Goal: Complete application form

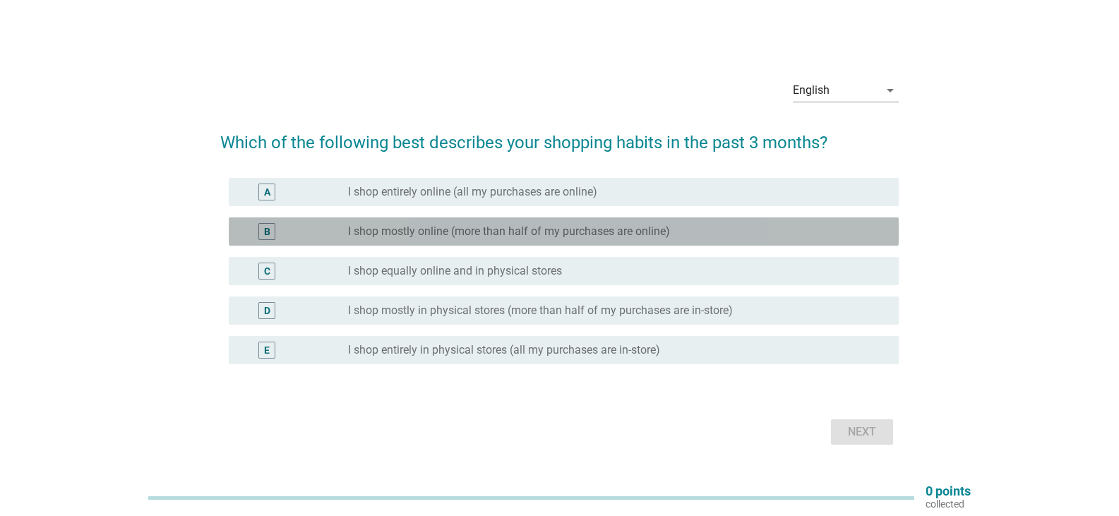
click at [276, 230] on div "B" at bounding box center [267, 231] width 54 height 17
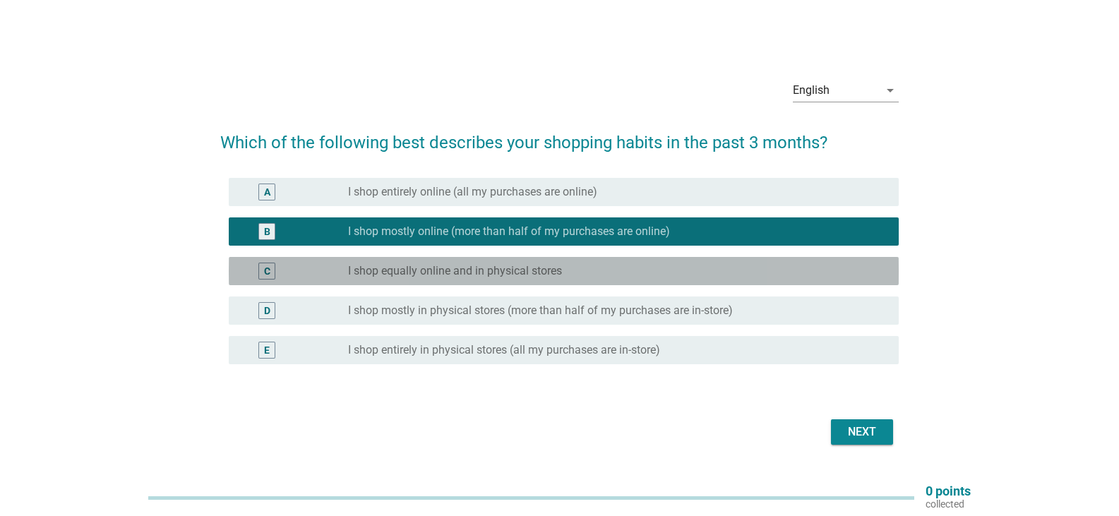
click at [277, 270] on div "C" at bounding box center [267, 271] width 54 height 17
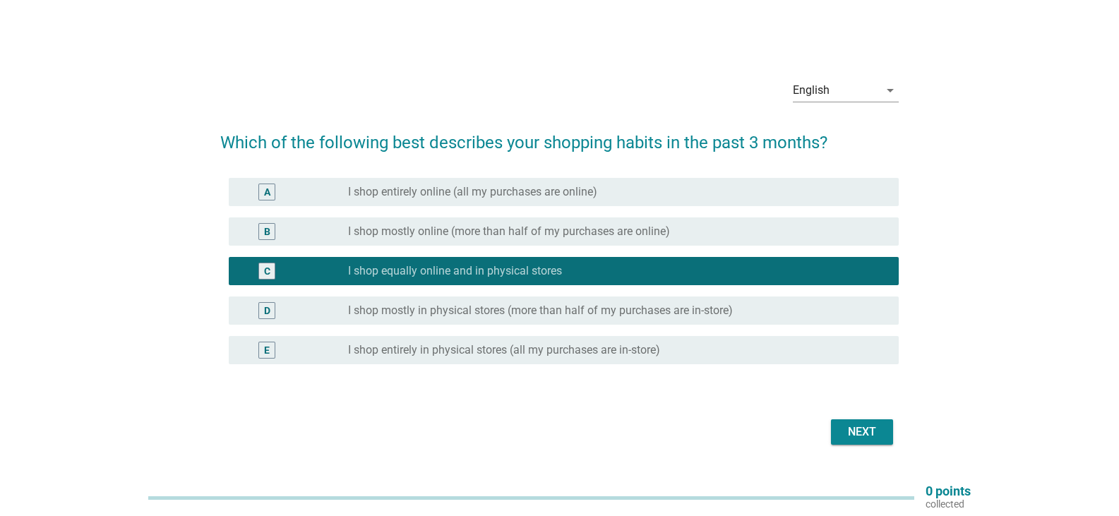
click at [259, 273] on div "C" at bounding box center [266, 271] width 17 height 17
click at [854, 431] on div "Next" at bounding box center [862, 432] width 40 height 17
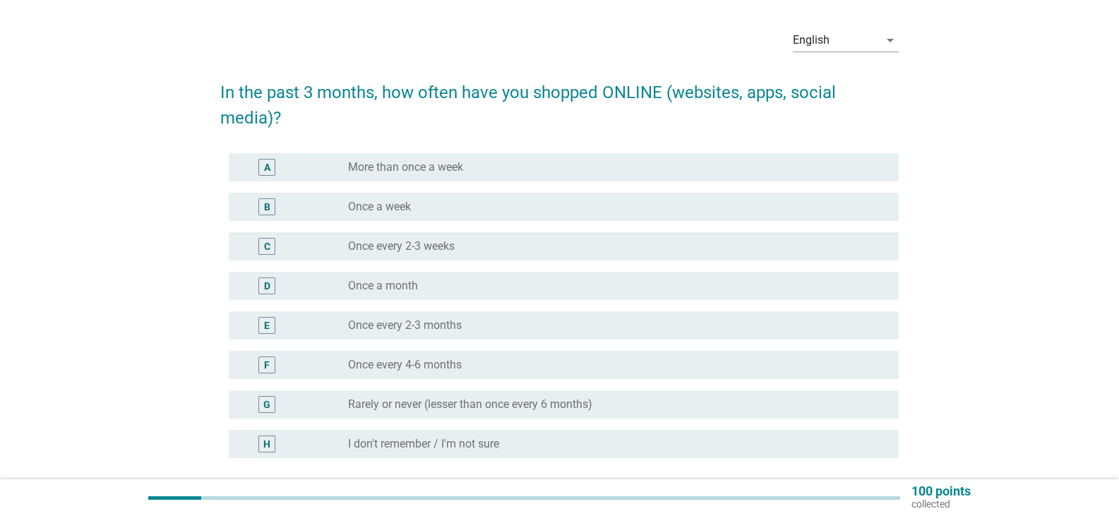
scroll to position [71, 0]
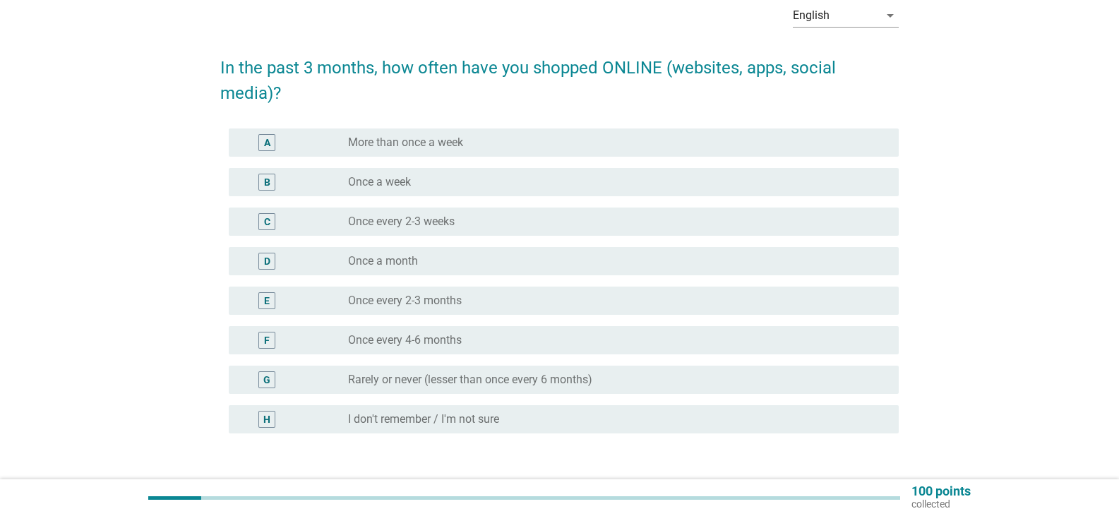
click at [348, 258] on label "Once a month" at bounding box center [383, 261] width 70 height 14
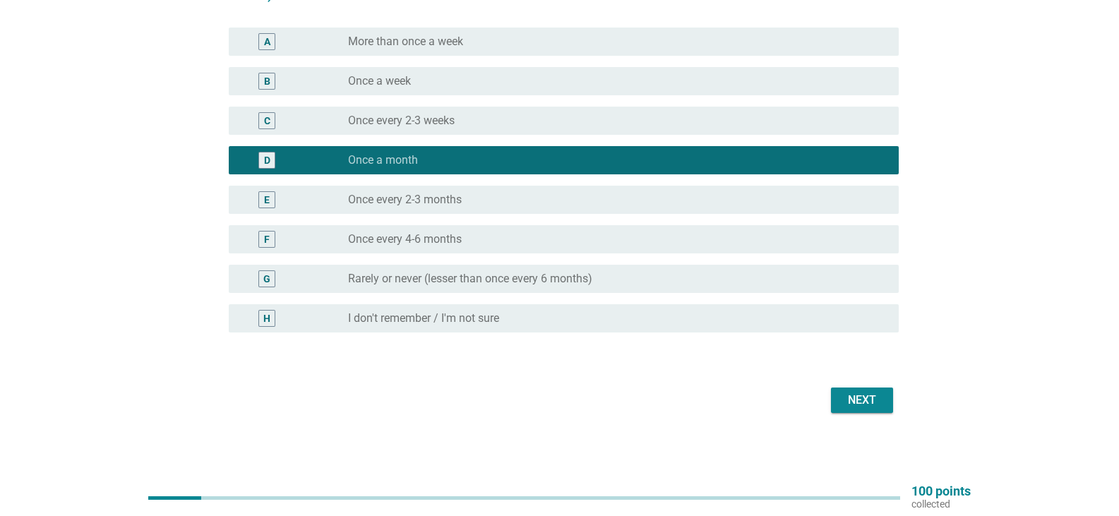
scroll to position [173, 0]
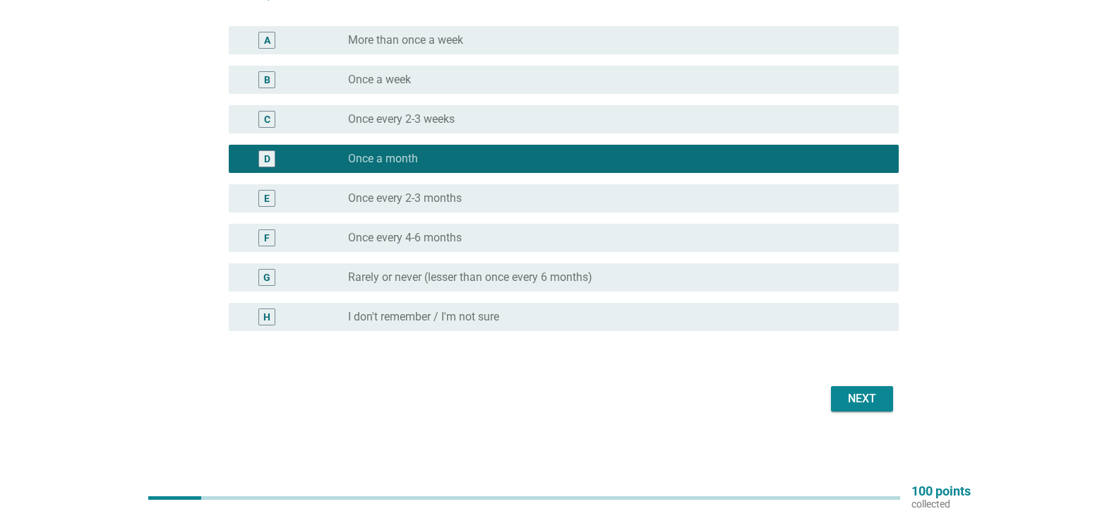
click at [870, 400] on div "Next" at bounding box center [862, 398] width 40 height 17
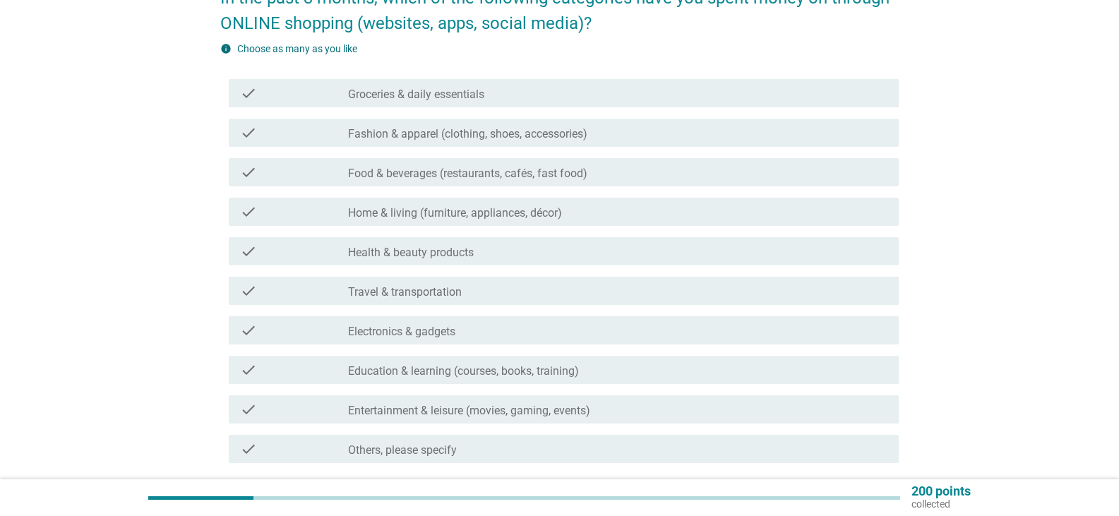
scroll to position [141, 0]
click at [432, 97] on label "Groceries & daily essentials" at bounding box center [416, 94] width 136 height 14
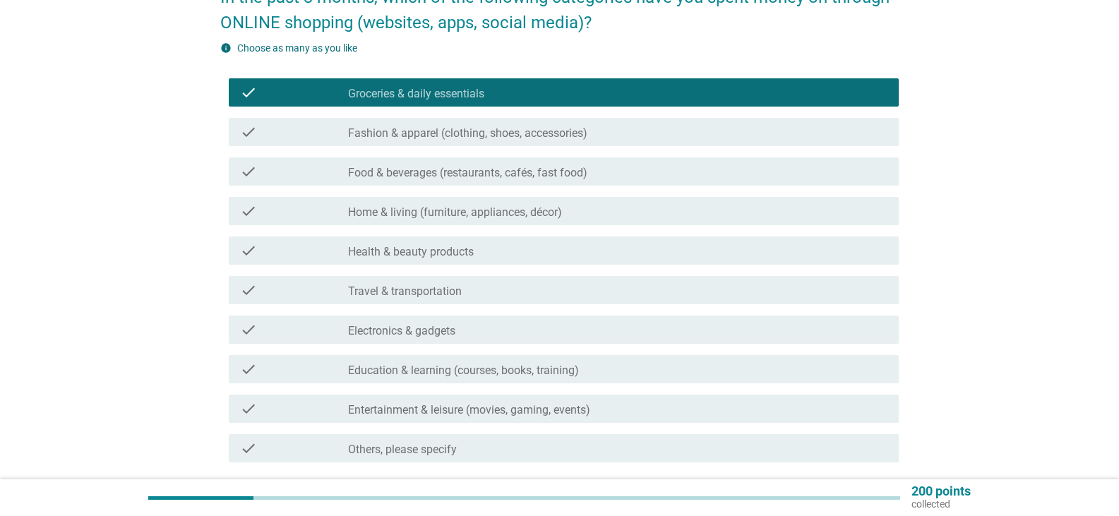
click at [405, 169] on label "Food & beverages (restaurants, cafés, fast food)" at bounding box center [467, 173] width 239 height 14
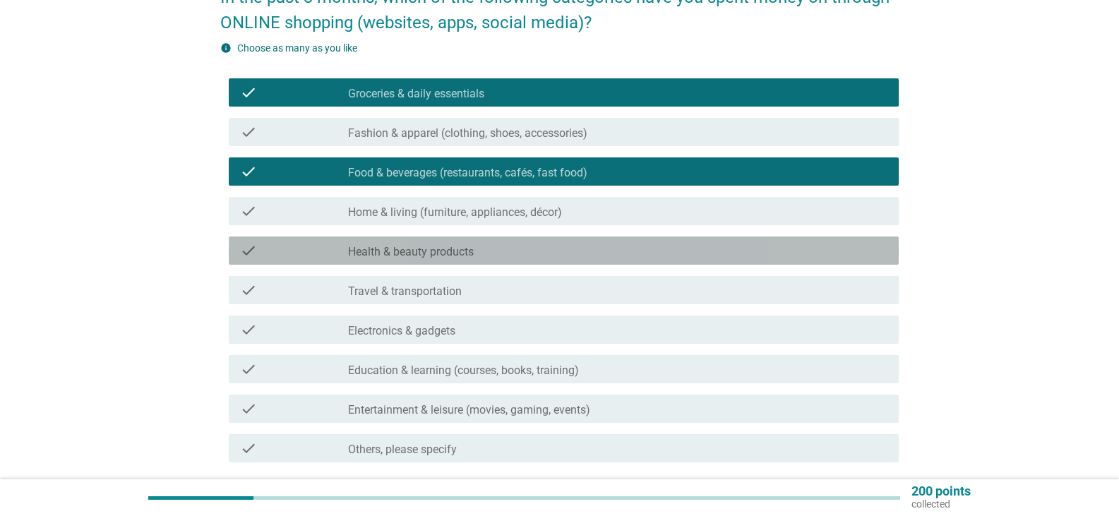
click at [400, 251] on label "Health & beauty products" at bounding box center [411, 252] width 126 height 14
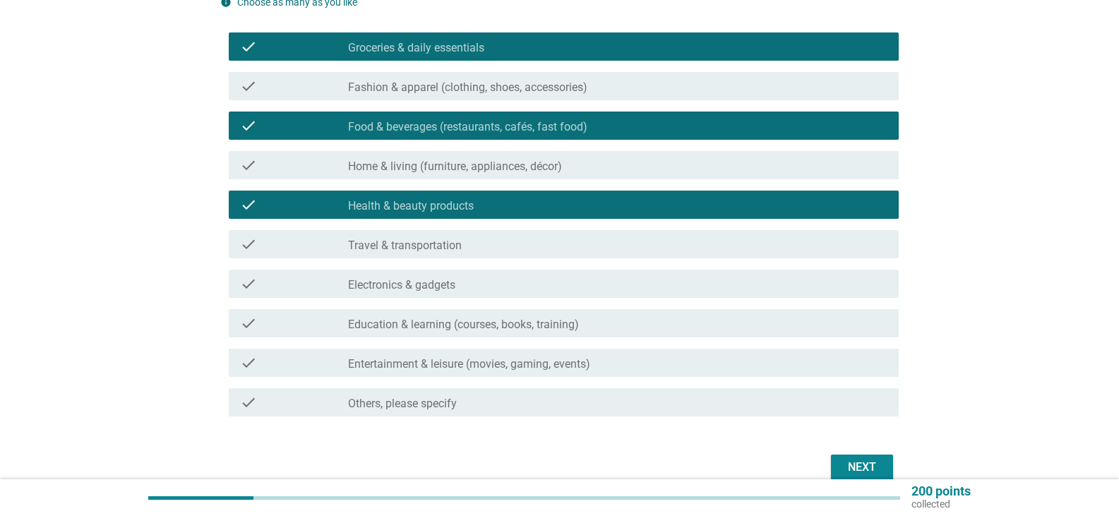
scroll to position [212, 0]
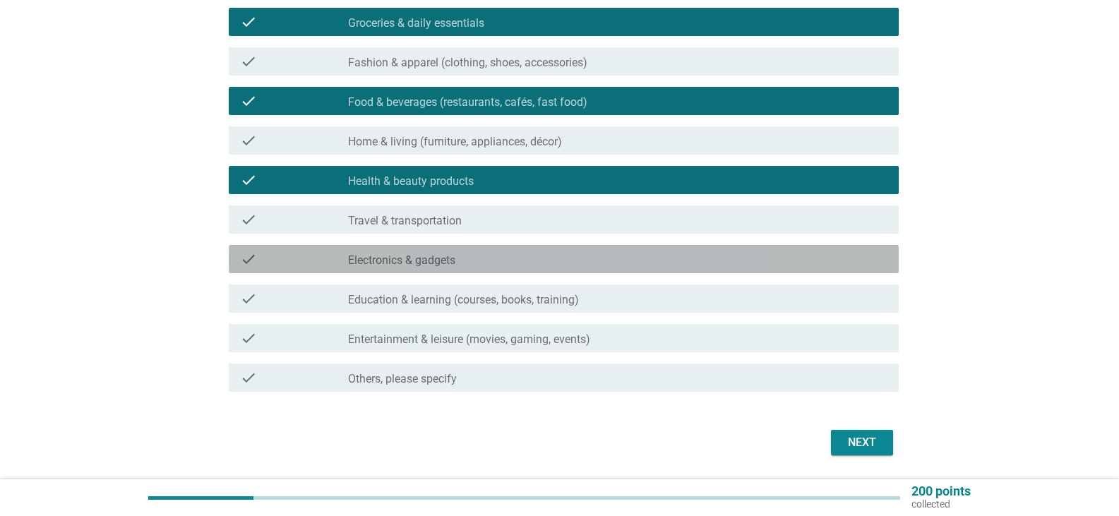
click at [455, 261] on label "Electronics & gadgets" at bounding box center [401, 260] width 107 height 14
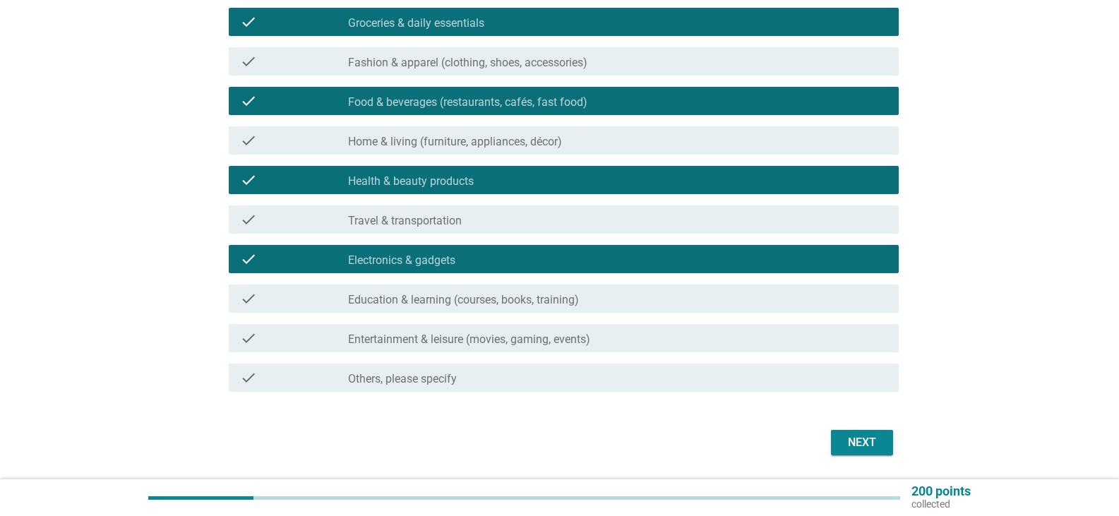
click at [851, 447] on div "Next" at bounding box center [862, 442] width 40 height 17
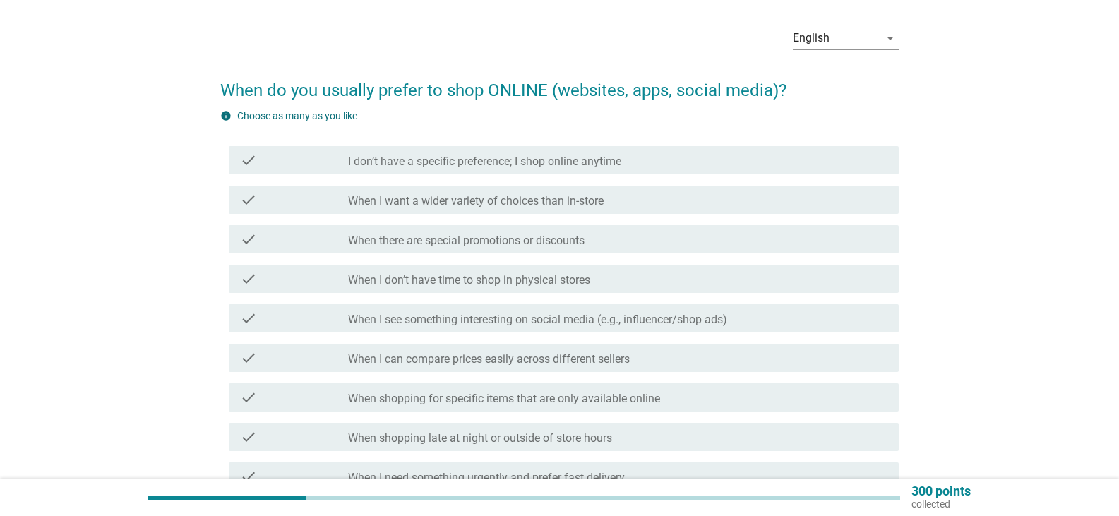
scroll to position [71, 0]
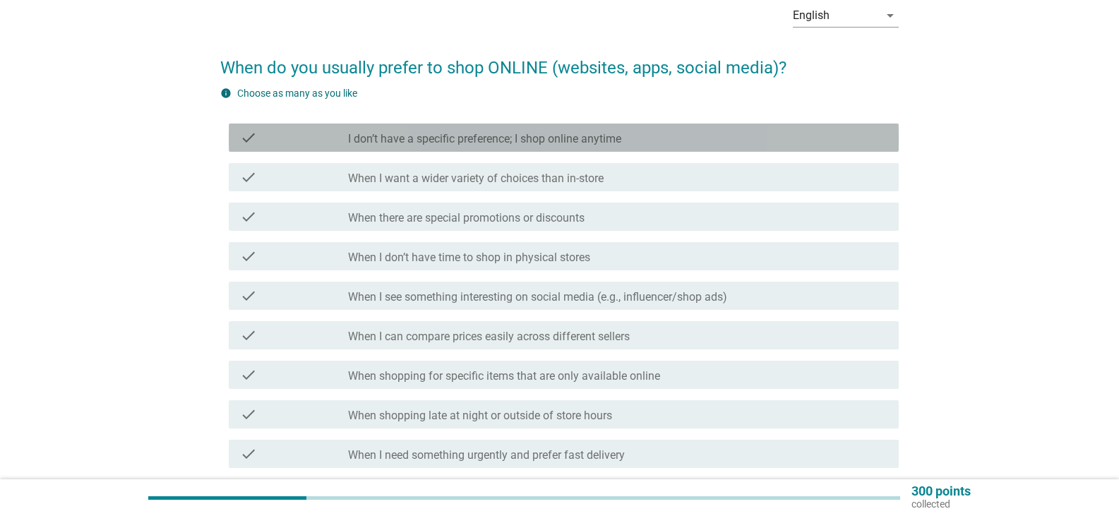
click at [412, 143] on label "I don’t have a specific preference; I shop online anytime" at bounding box center [484, 139] width 273 height 14
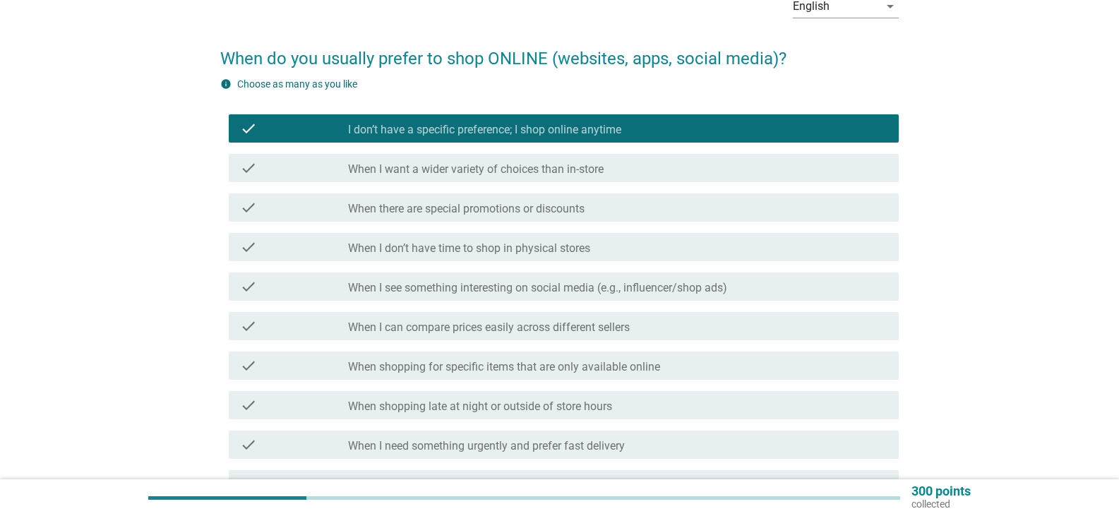
scroll to position [141, 0]
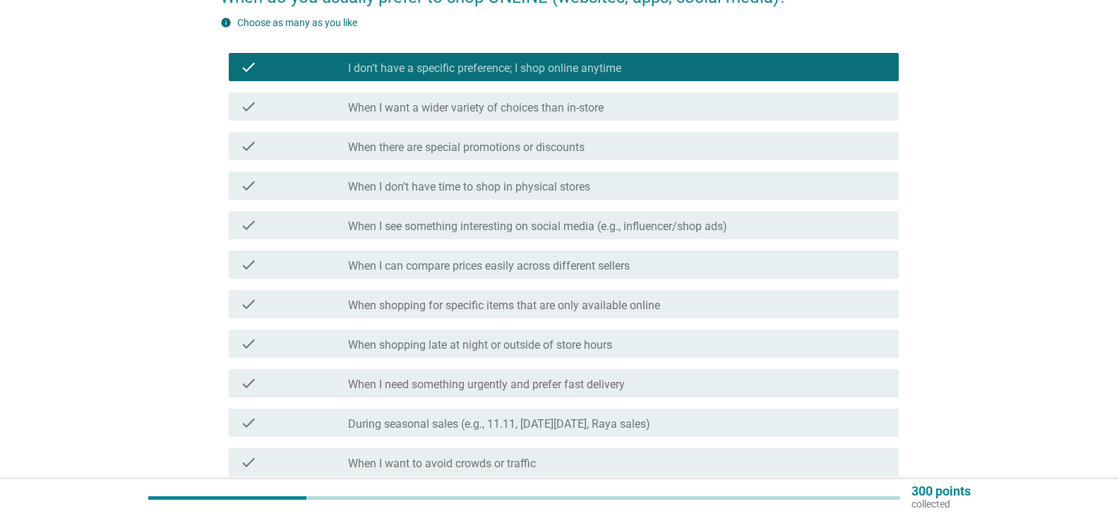
click at [426, 138] on div "check_box_outline_blank When there are special promotions or discounts" at bounding box center [617, 146] width 539 height 17
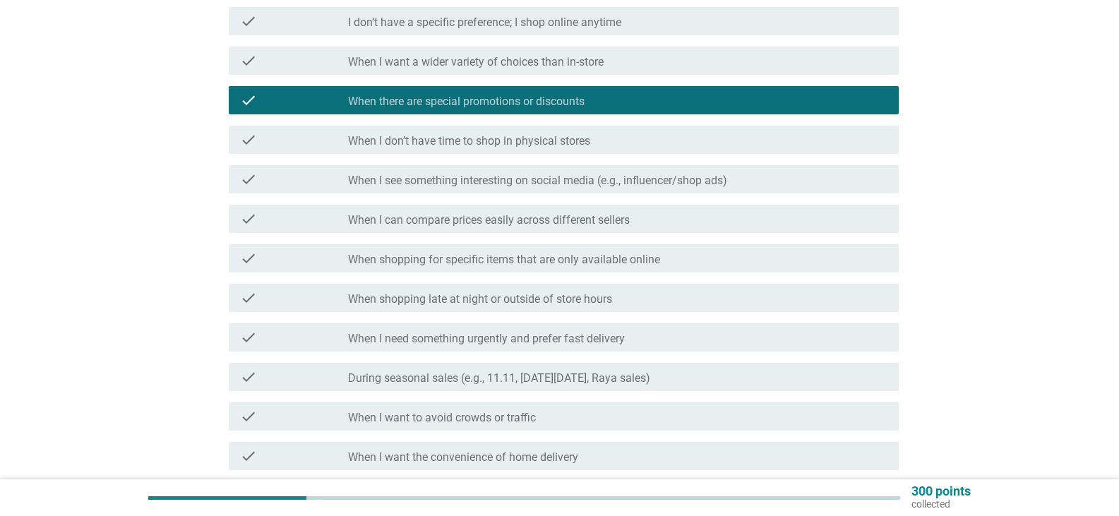
scroll to position [282, 0]
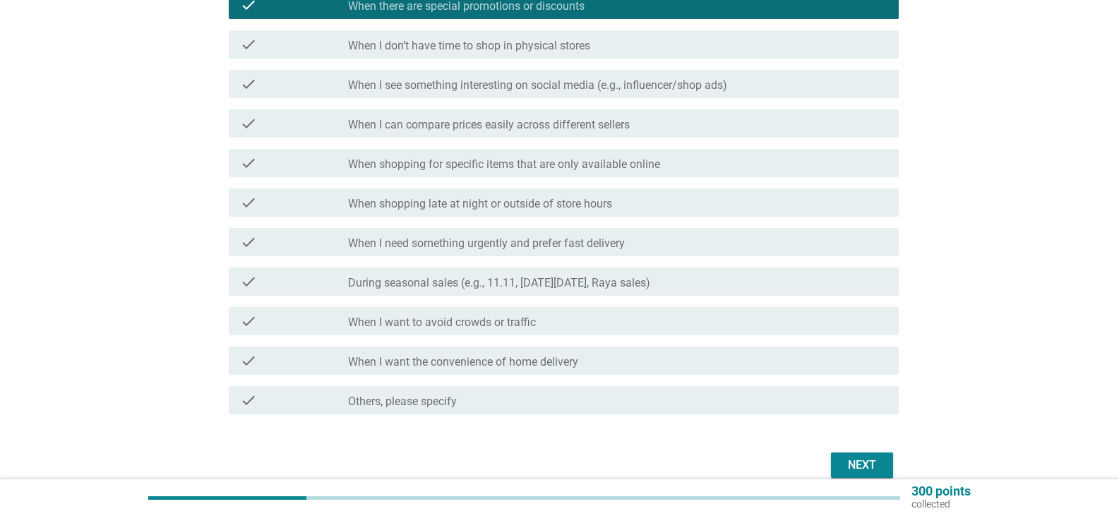
click at [864, 460] on div "Next" at bounding box center [862, 465] width 40 height 17
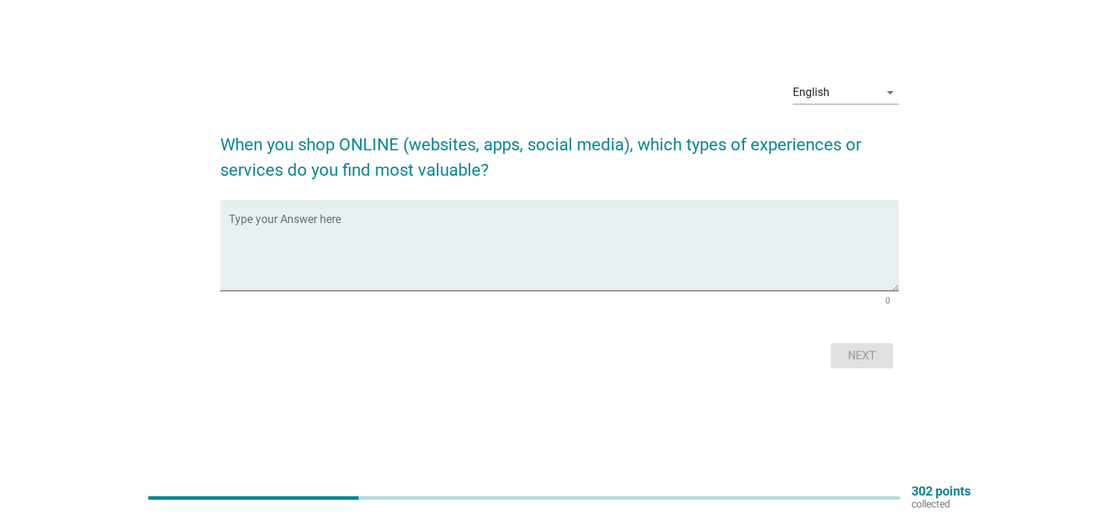
scroll to position [0, 0]
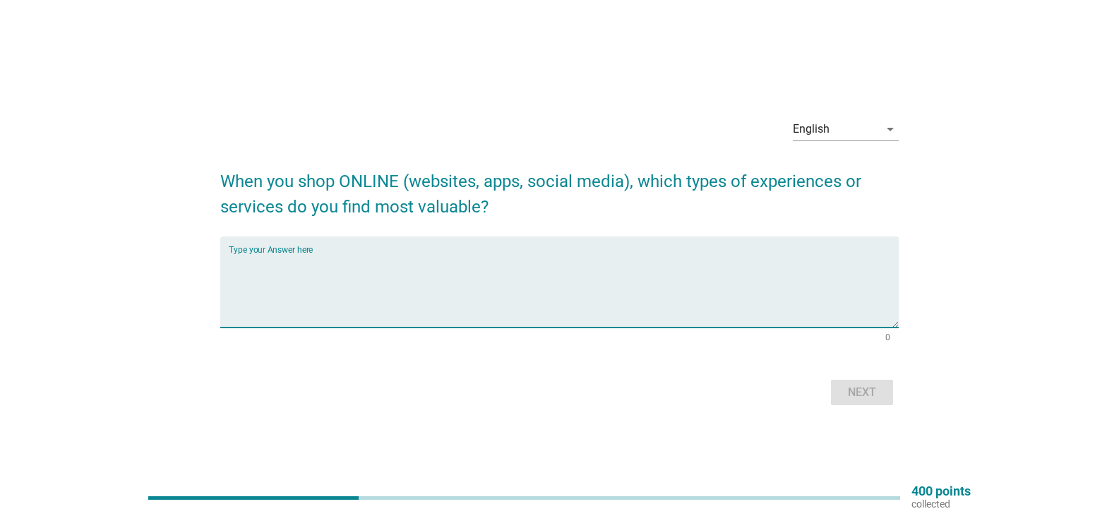
click at [345, 271] on textarea "Type your Answer here" at bounding box center [564, 290] width 670 height 74
click at [366, 264] on textarea "SHOPEE - GREAT PRICE N SHIPPING" at bounding box center [564, 290] width 670 height 74
type textarea "SHOPEE - GREAT PRICE LAZADA GOT FREE SHIPPING"
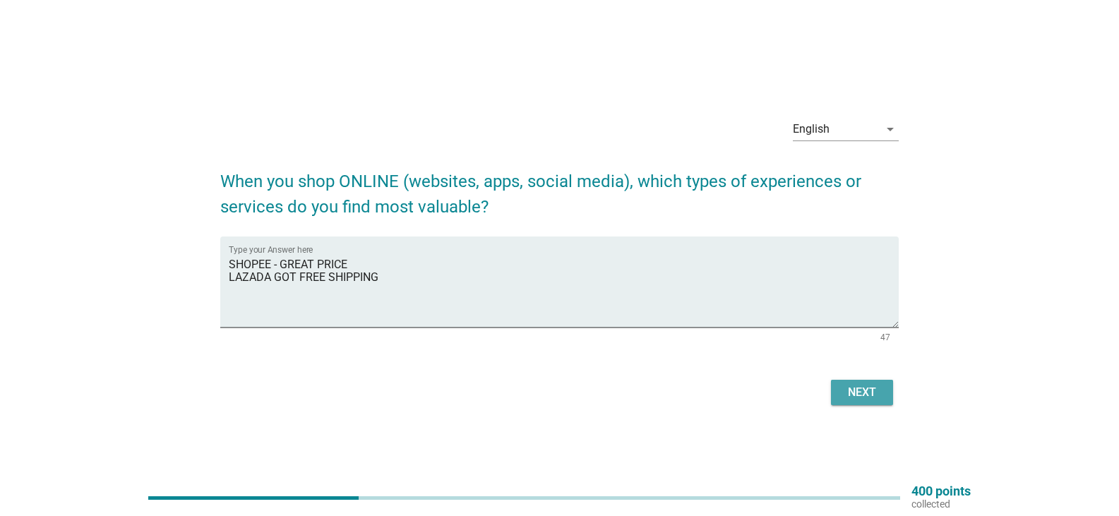
click at [871, 388] on div "Next" at bounding box center [862, 392] width 40 height 17
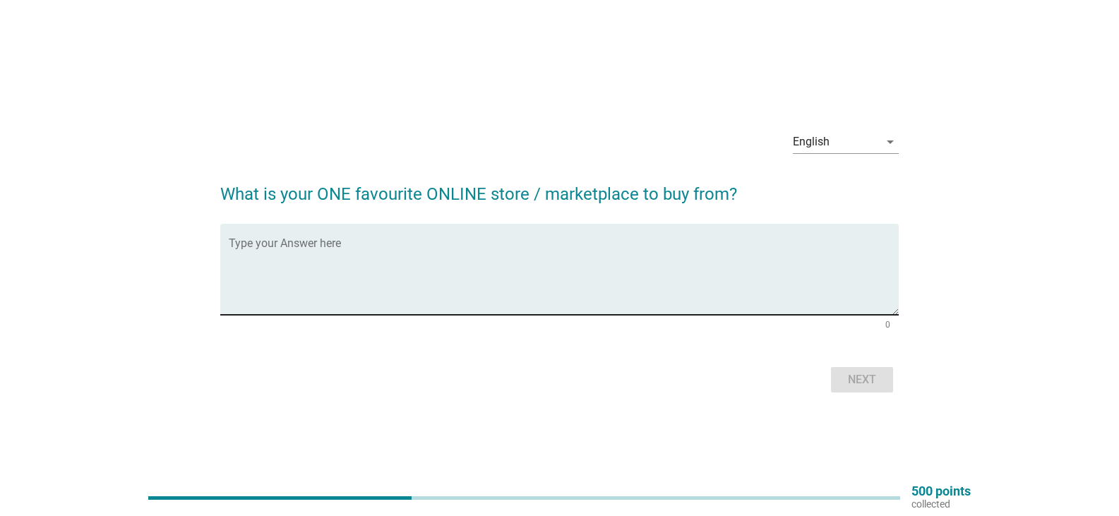
click at [333, 241] on textarea "Type your Answer here" at bounding box center [564, 278] width 670 height 74
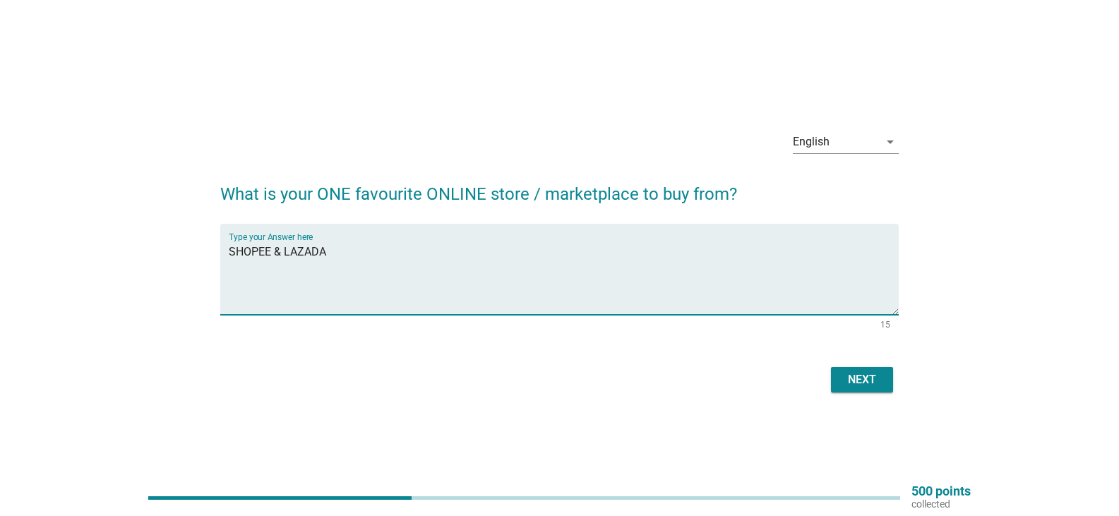
type textarea "SHOPEE & LAZADA"
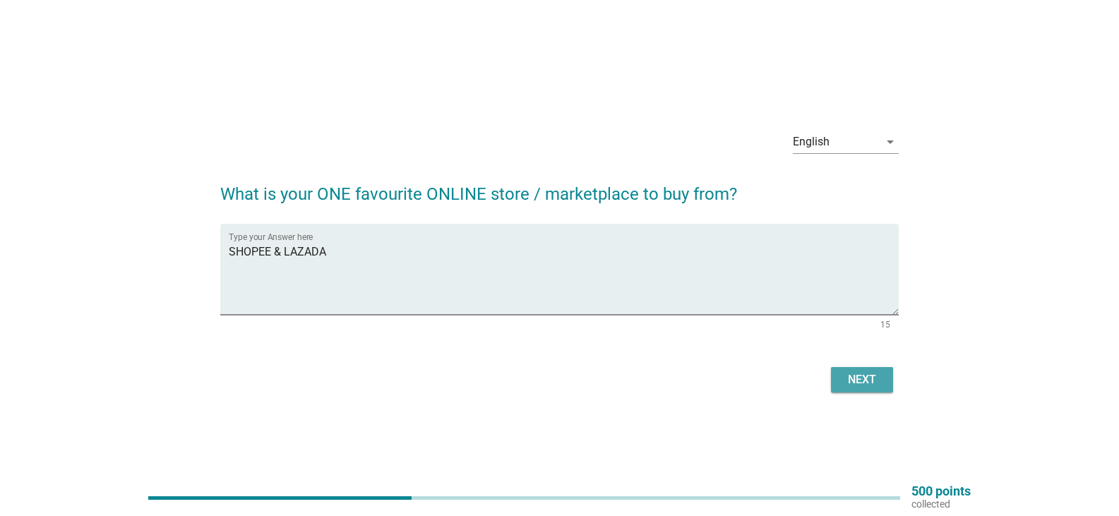
click at [857, 383] on div "Next" at bounding box center [862, 379] width 40 height 17
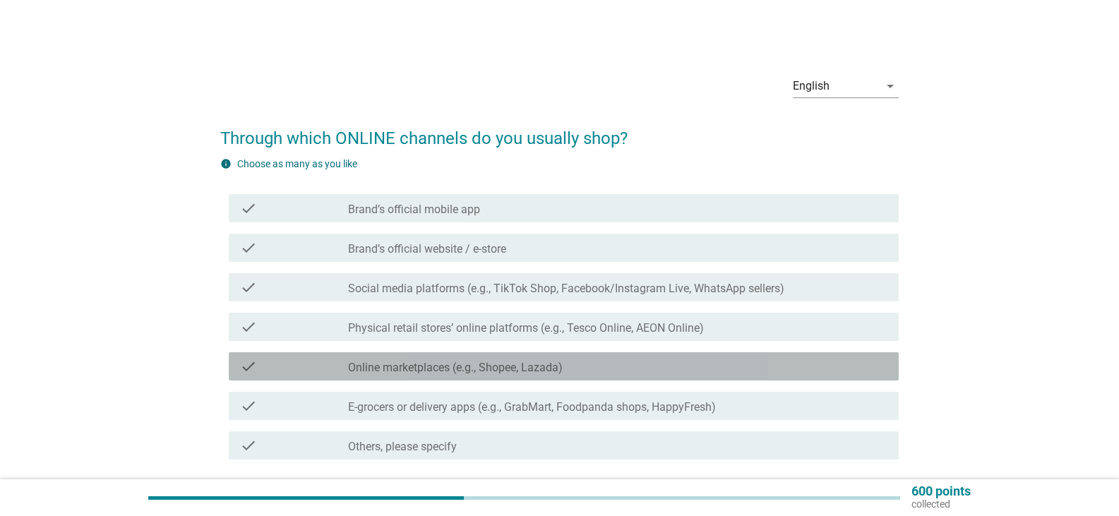
click at [405, 365] on label "Online marketplaces (e.g., Shopee, Lazada)" at bounding box center [455, 368] width 215 height 14
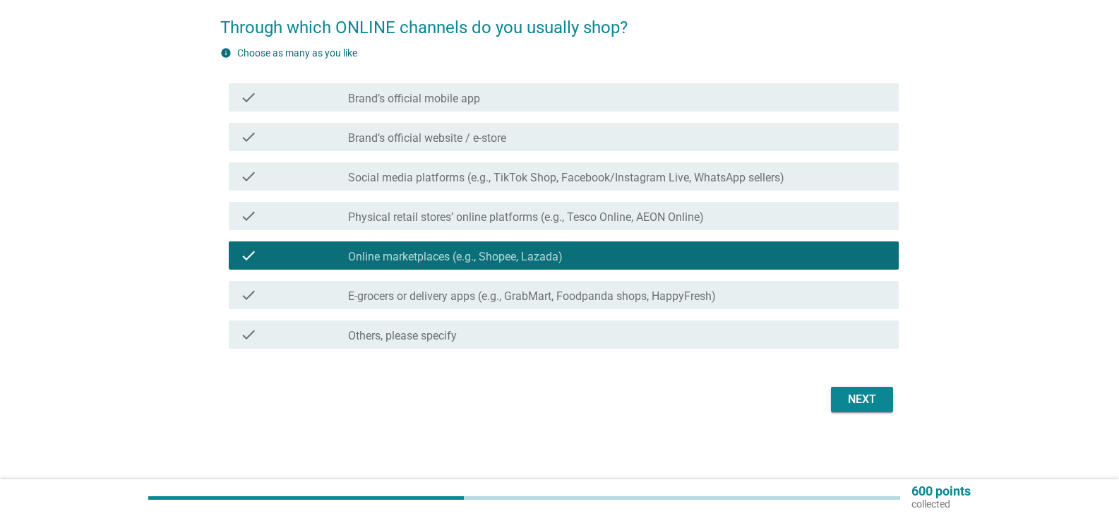
scroll to position [112, 0]
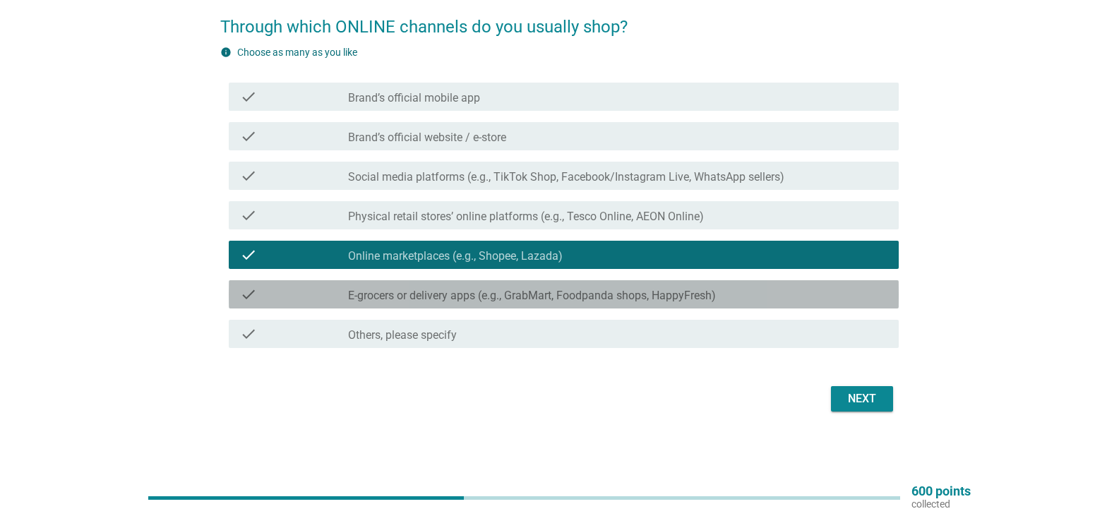
click at [542, 288] on div "check_box_outline_blank E-grocers or delivery apps (e.g., GrabMart, Foodpanda s…" at bounding box center [617, 294] width 539 height 17
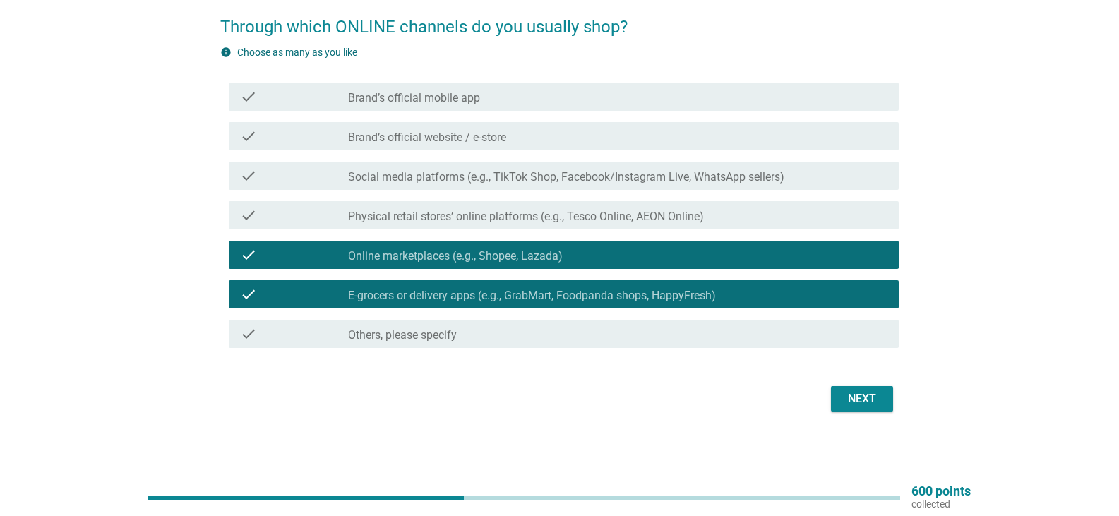
click at [866, 402] on div "Next" at bounding box center [862, 398] width 40 height 17
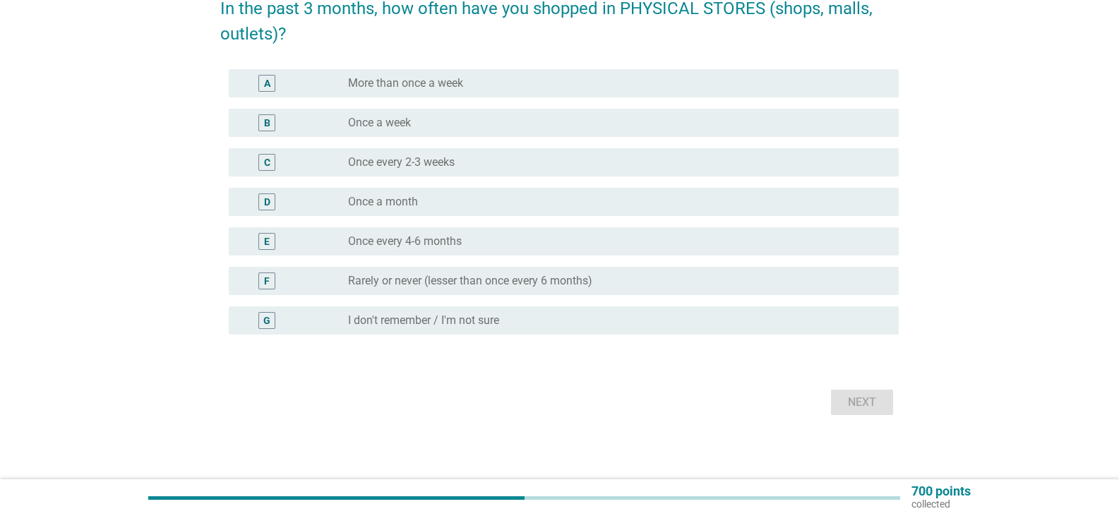
scroll to position [133, 0]
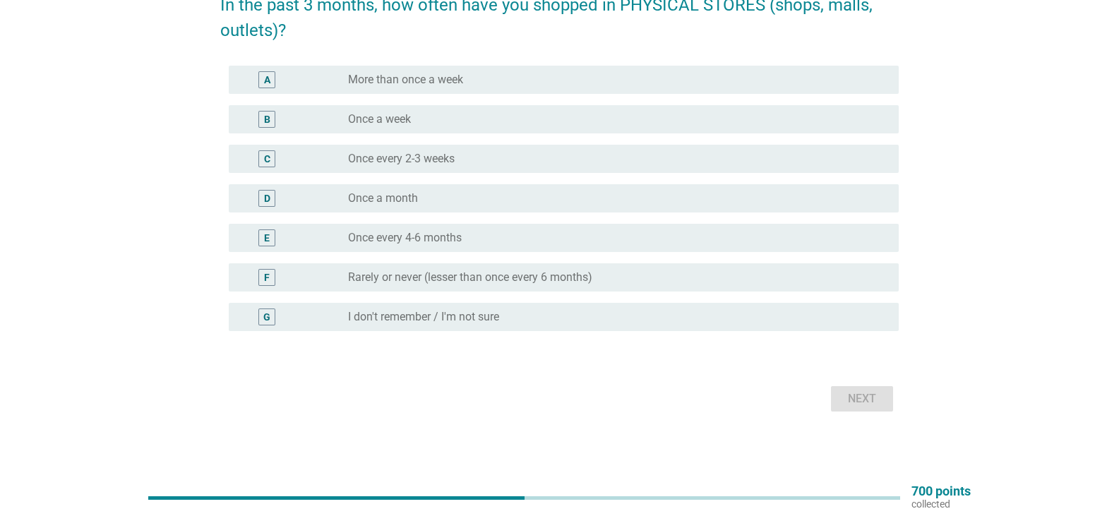
click at [418, 154] on label "Once every 2-3 weeks" at bounding box center [401, 159] width 107 height 14
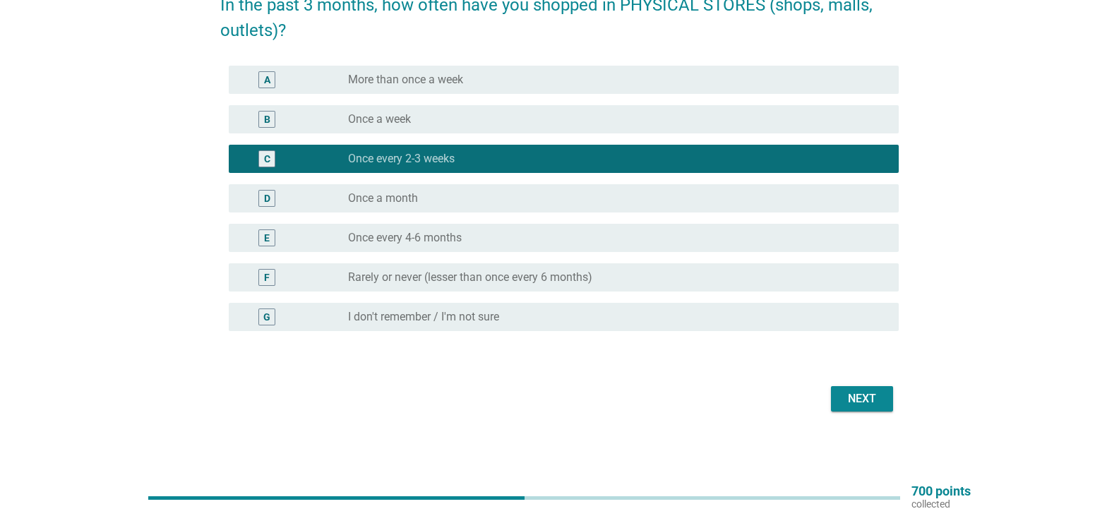
click at [885, 398] on button "Next" at bounding box center [862, 398] width 62 height 25
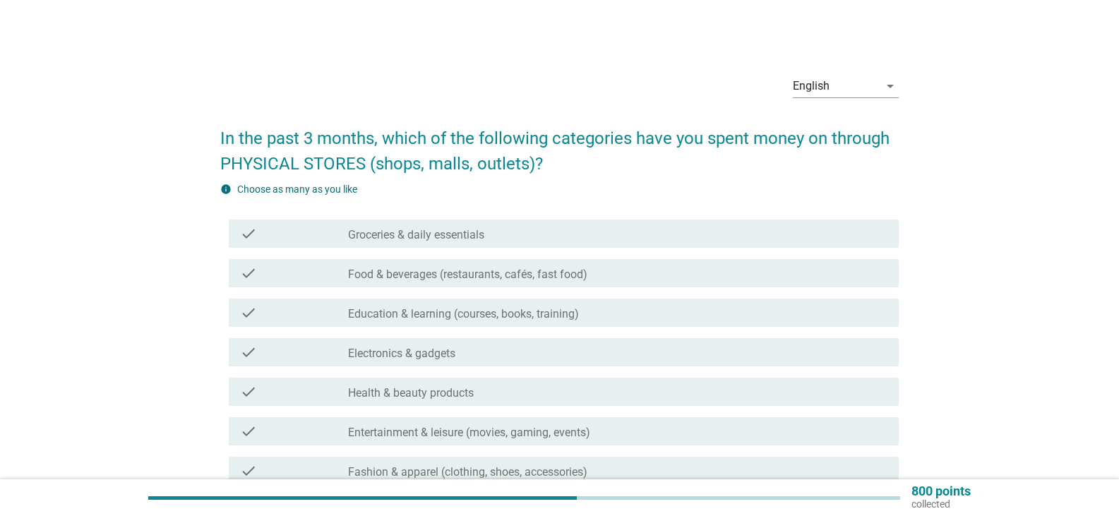
scroll to position [141, 0]
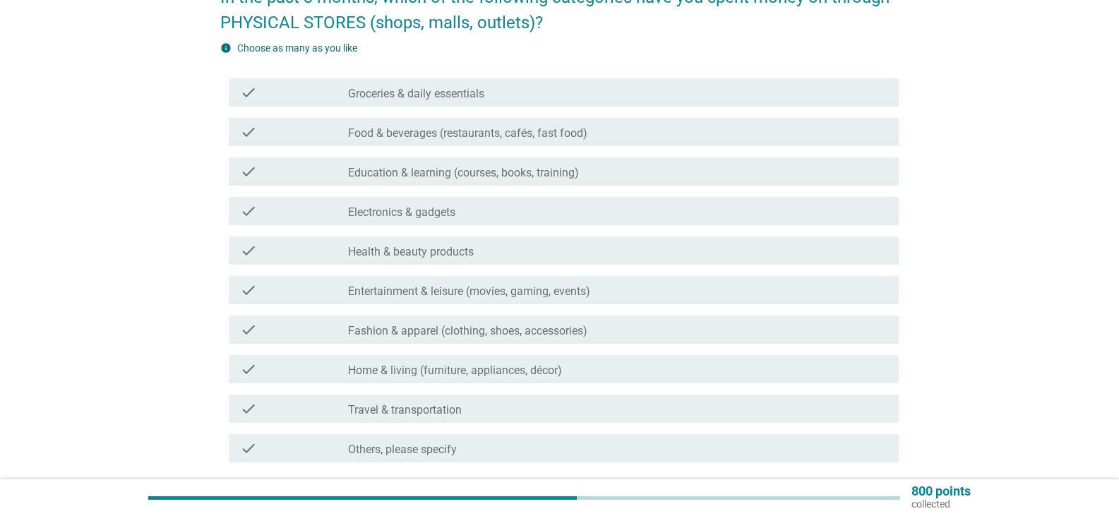
click at [388, 97] on label "Groceries & daily essentials" at bounding box center [416, 94] width 136 height 14
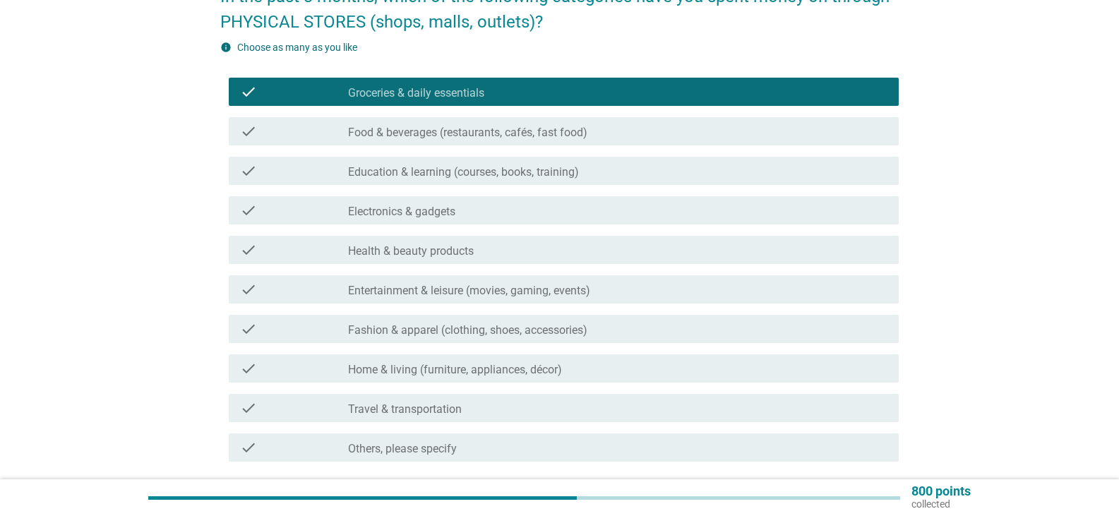
scroll to position [212, 0]
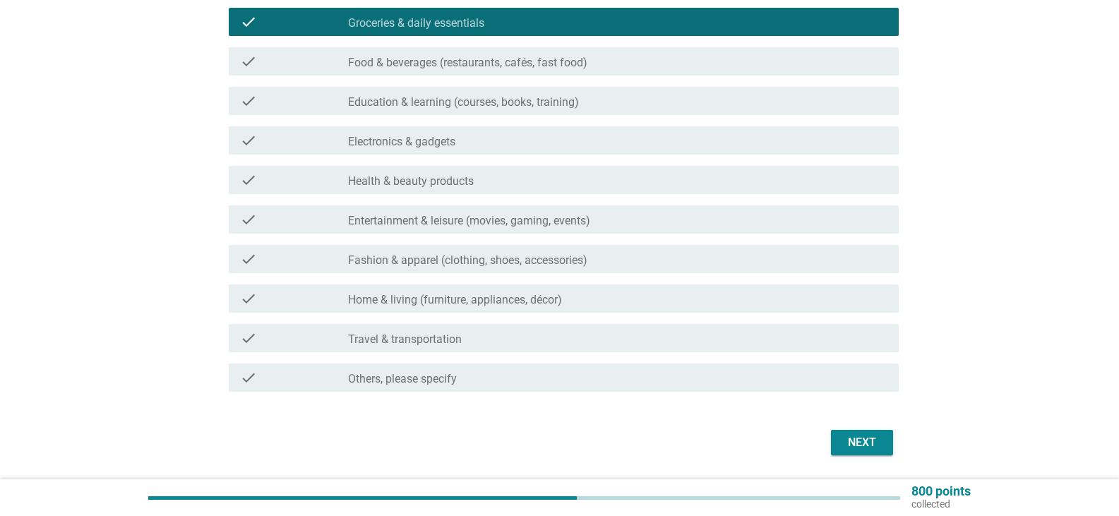
click at [513, 61] on label "Food & beverages (restaurants, cafés, fast food)" at bounding box center [467, 63] width 239 height 14
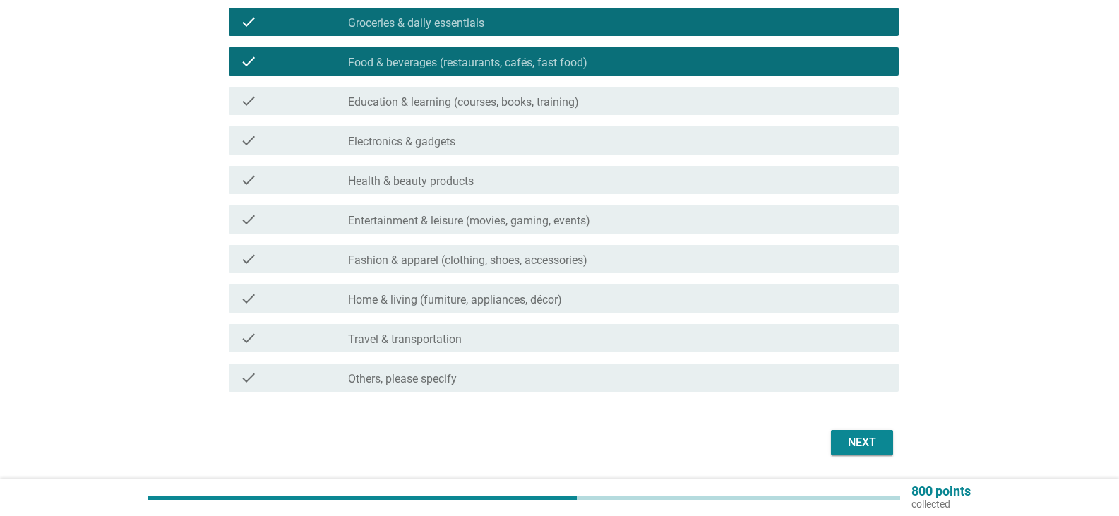
click at [860, 438] on div "Next" at bounding box center [862, 442] width 40 height 17
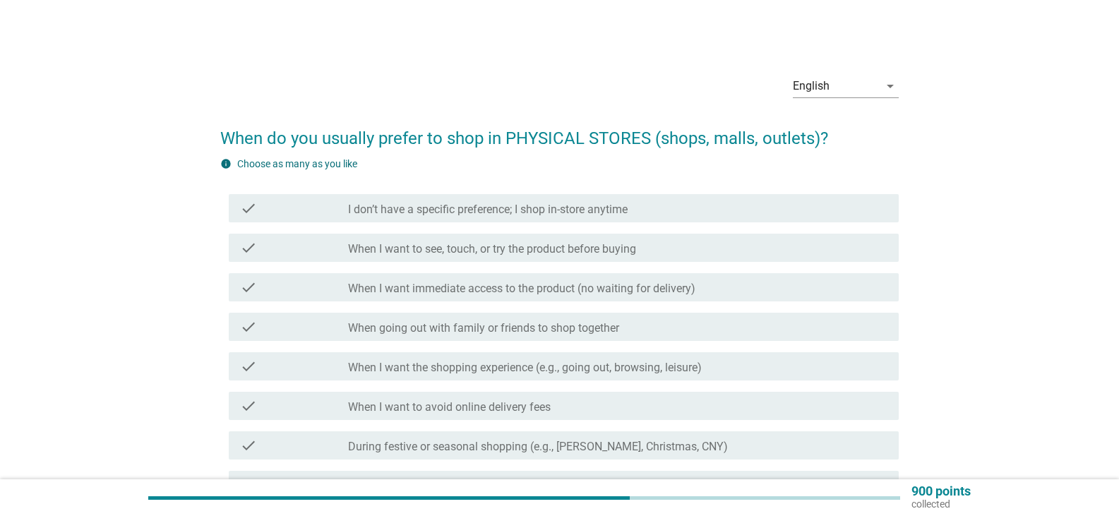
scroll to position [141, 0]
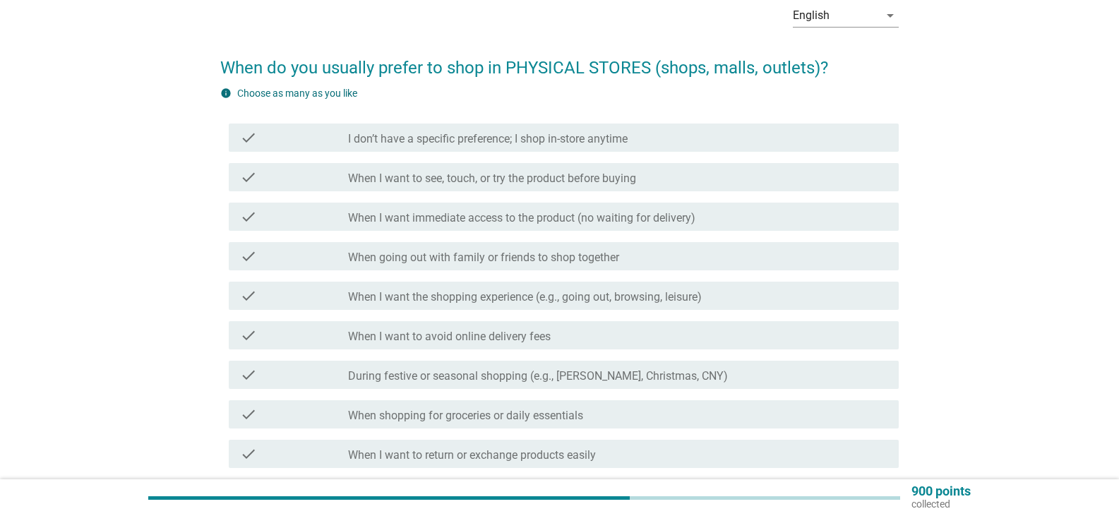
click at [459, 143] on label "I don’t have a specific preference; I shop in-store anytime" at bounding box center [488, 139] width 280 height 14
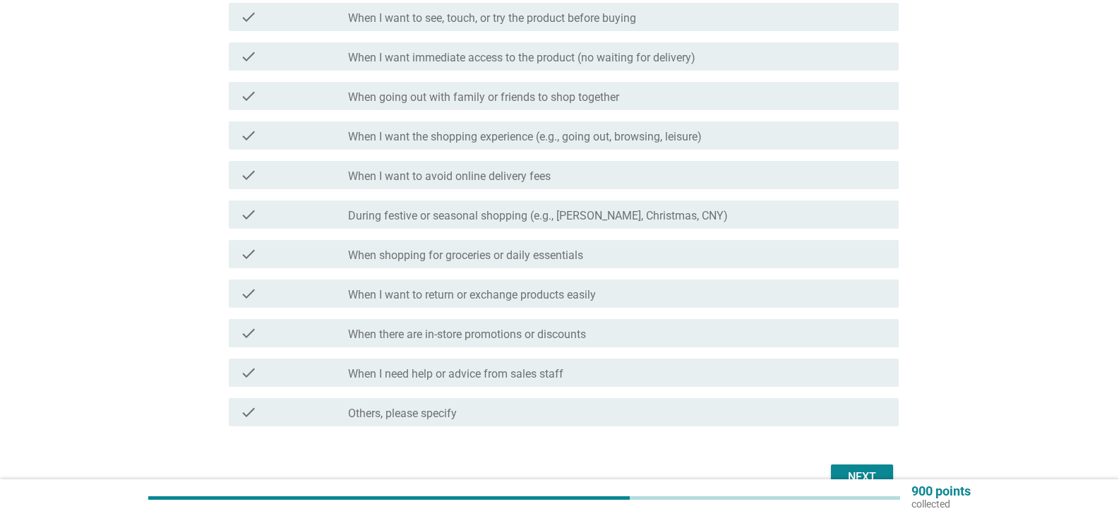
scroll to position [309, 0]
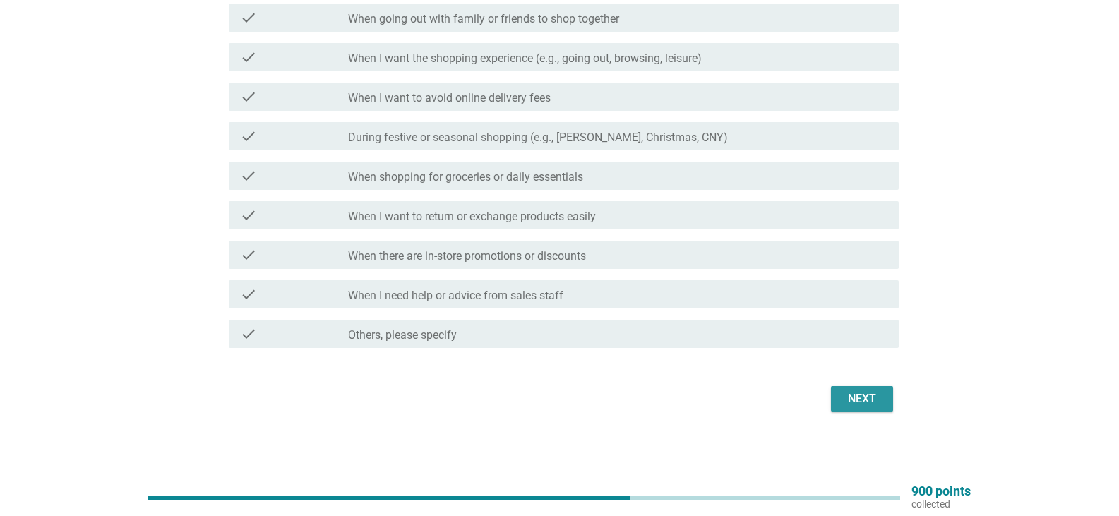
click at [865, 398] on div "Next" at bounding box center [862, 398] width 40 height 17
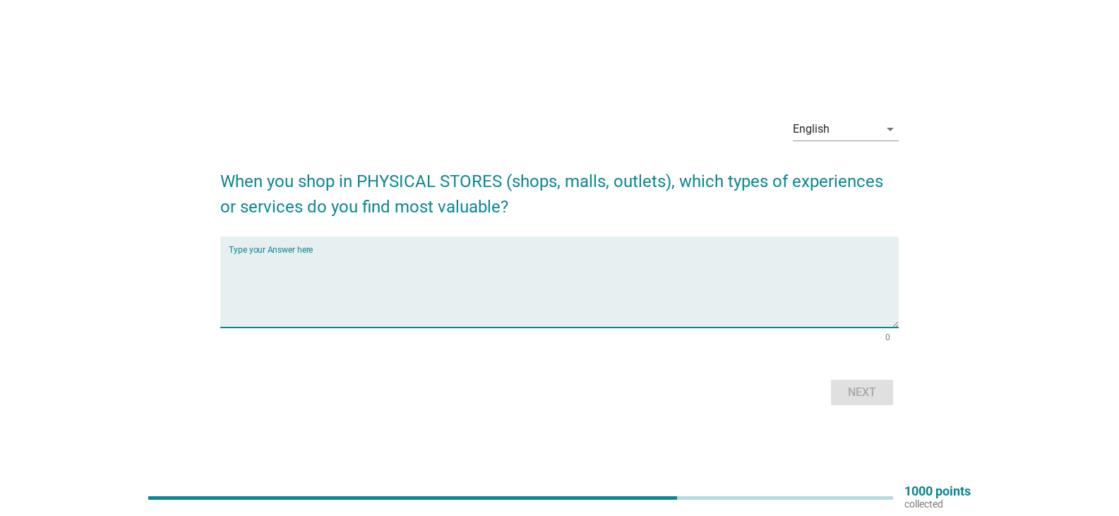
click at [374, 270] on textarea "Type your Answer here" at bounding box center [564, 290] width 670 height 74
type textarea "LOTUS"
click at [855, 394] on div "Next" at bounding box center [862, 392] width 40 height 17
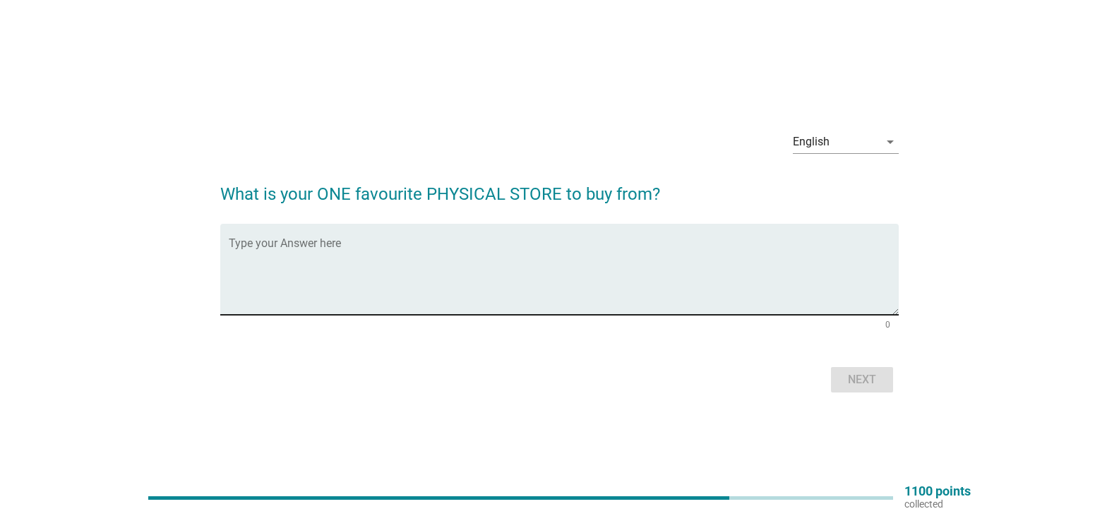
click at [311, 258] on textarea "Type your Answer here" at bounding box center [564, 278] width 670 height 74
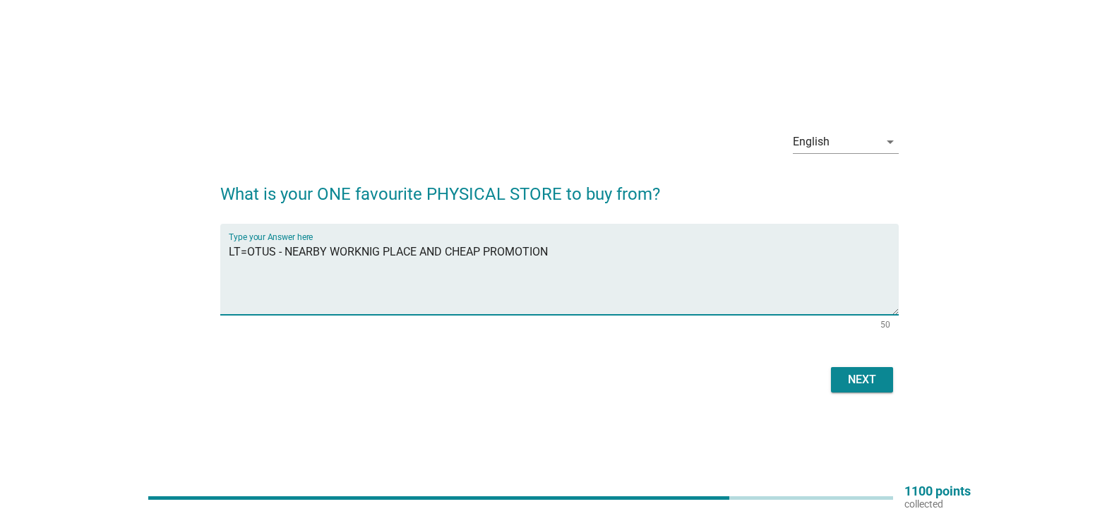
click at [244, 254] on textarea "LT=OTUS - NEARBY WORKNIG PLACE AND CHEAP PROMOTION" at bounding box center [564, 278] width 670 height 74
type textarea "LOTUS - NEARBY WORKNIG PLACE AND CHEAP PROMOTION"
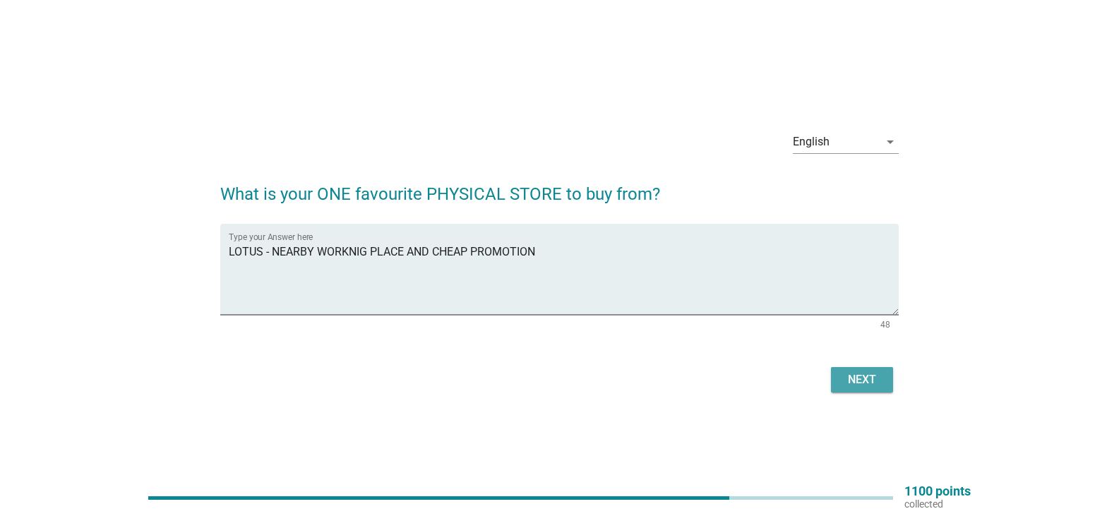
click at [869, 382] on div "Next" at bounding box center [862, 379] width 40 height 17
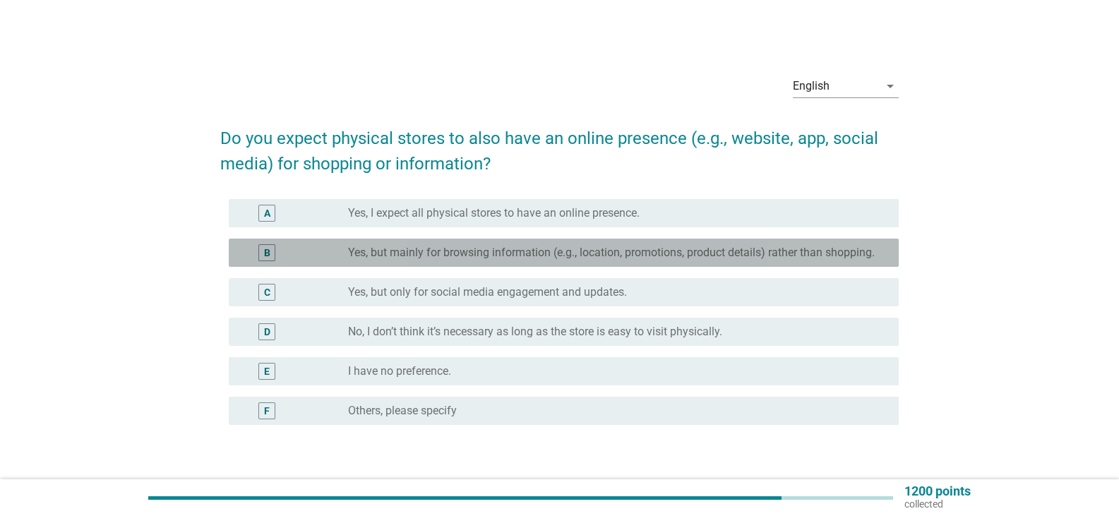
click at [478, 253] on label "Yes, but mainly for browsing information (e.g., location, promotions, product d…" at bounding box center [611, 253] width 527 height 14
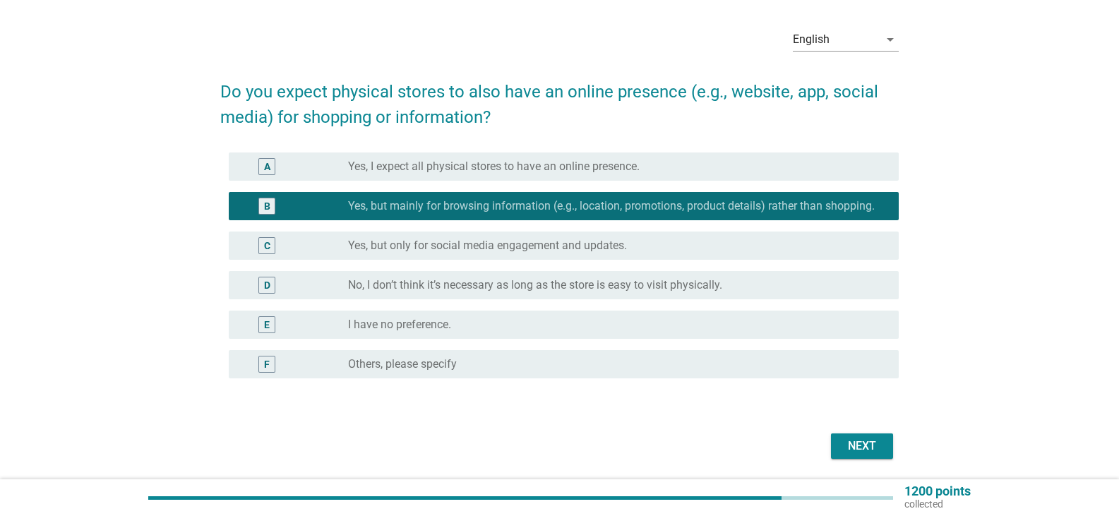
scroll to position [71, 0]
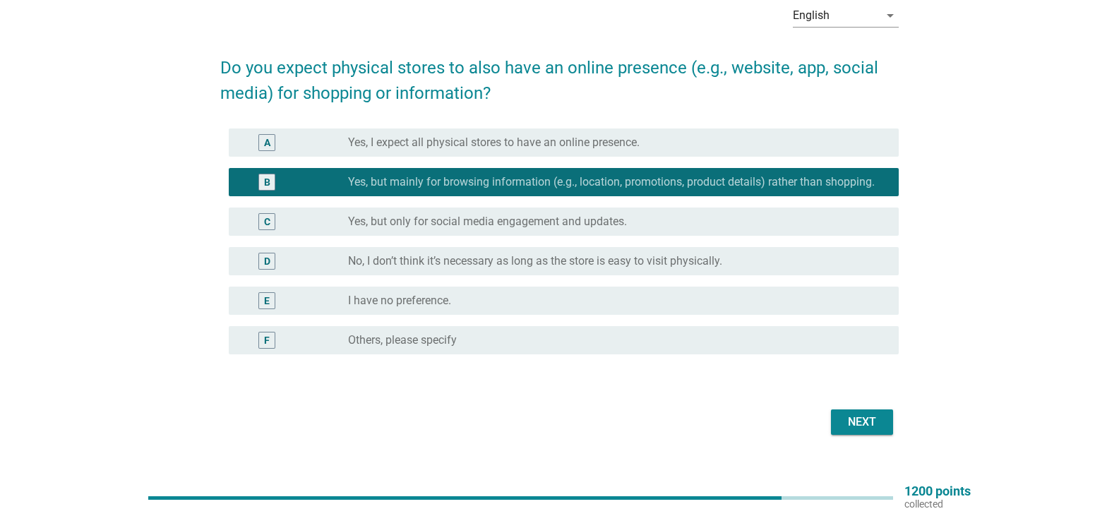
click at [856, 431] on div "Next" at bounding box center [862, 422] width 40 height 17
